Goal: Information Seeking & Learning: Learn about a topic

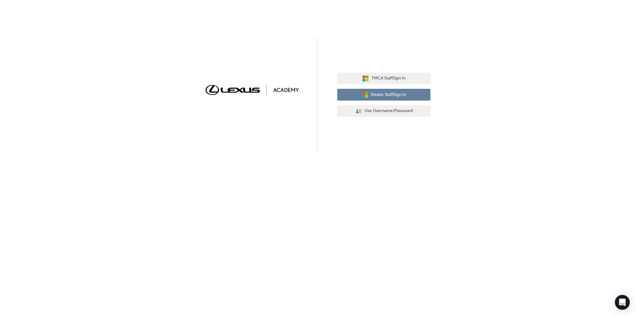
click at [387, 96] on span "Dealer Staff Sign In" at bounding box center [388, 94] width 35 height 7
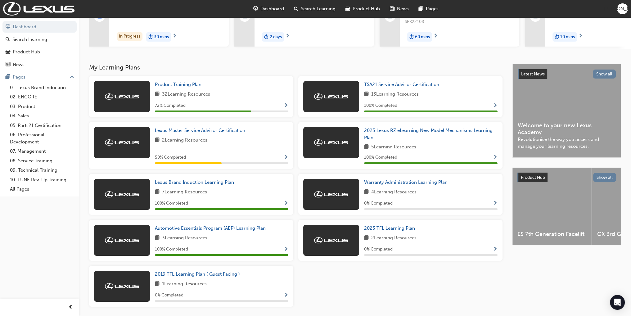
scroll to position [111, 0]
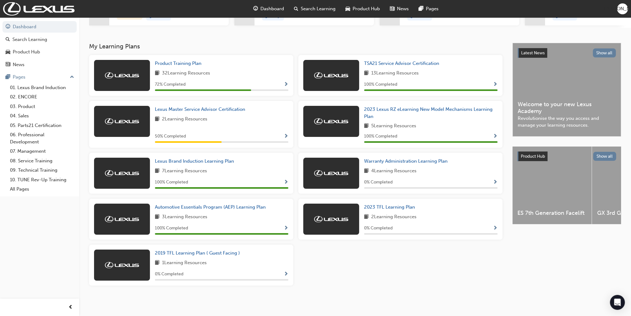
click at [233, 72] on div "32 Learning Resources" at bounding box center [222, 74] width 134 height 8
click at [288, 85] on span "Show Progress" at bounding box center [286, 85] width 5 height 6
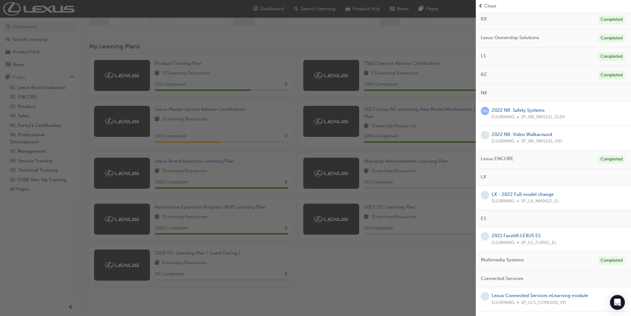
scroll to position [93, 0]
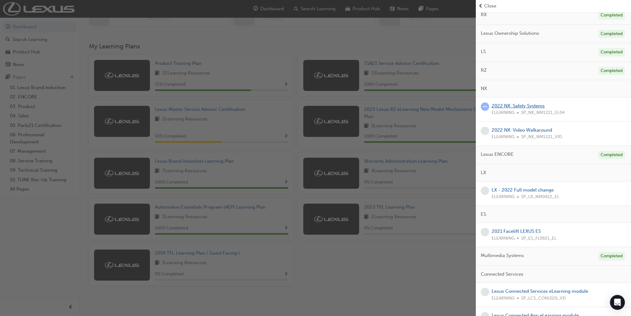
click at [510, 105] on link "2022 NX: Safety Systems" at bounding box center [518, 106] width 53 height 6
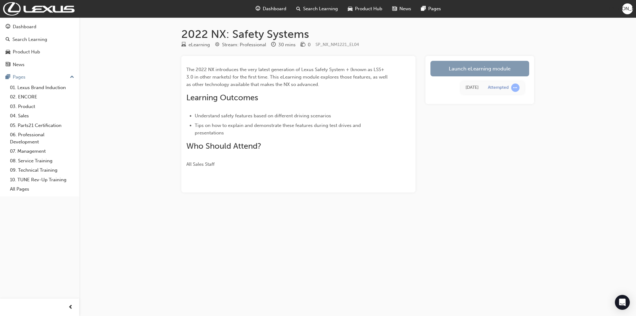
click at [457, 70] on link "Launch eLearning module" at bounding box center [479, 69] width 99 height 16
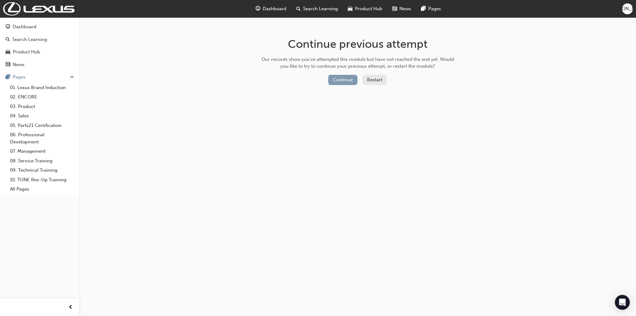
click at [336, 78] on button "Continue" at bounding box center [342, 80] width 29 height 10
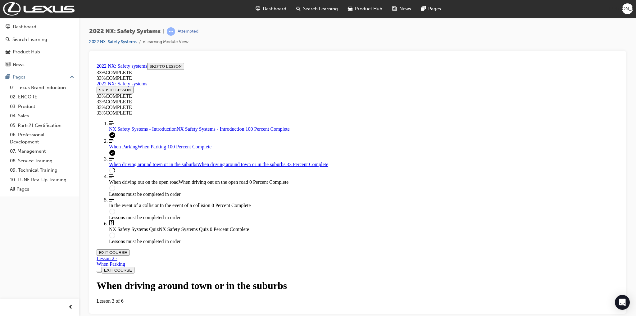
scroll to position [84, 0]
click at [164, 7] on div "Dashboard Search Learning Product Hub News Pages JO" at bounding box center [318, 9] width 636 height 18
